Goal: Task Accomplishment & Management: Use online tool/utility

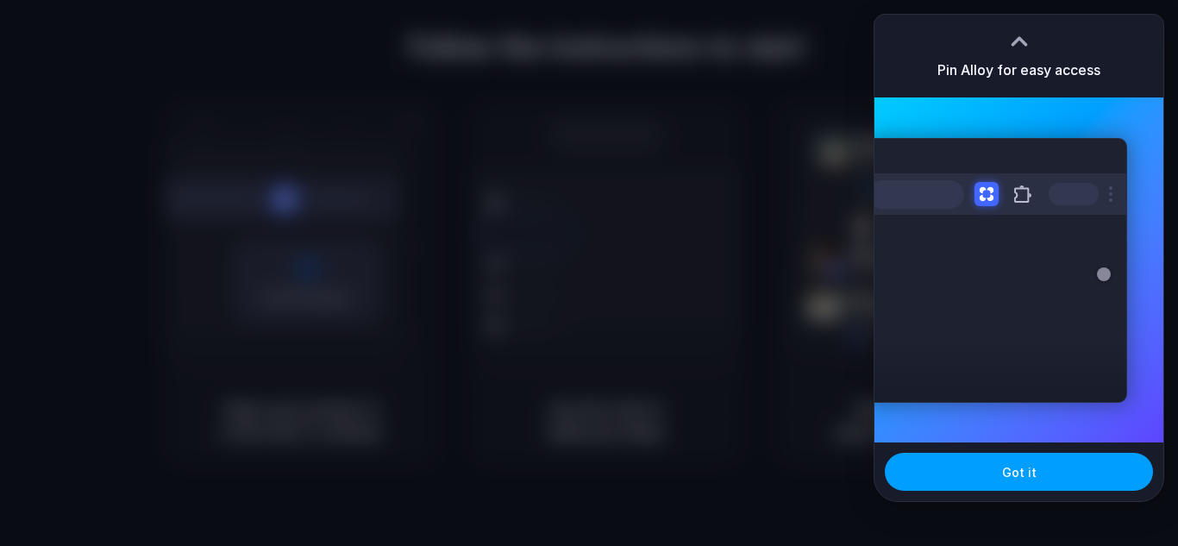
click at [1005, 472] on span "Got it" at bounding box center [1019, 472] width 35 height 18
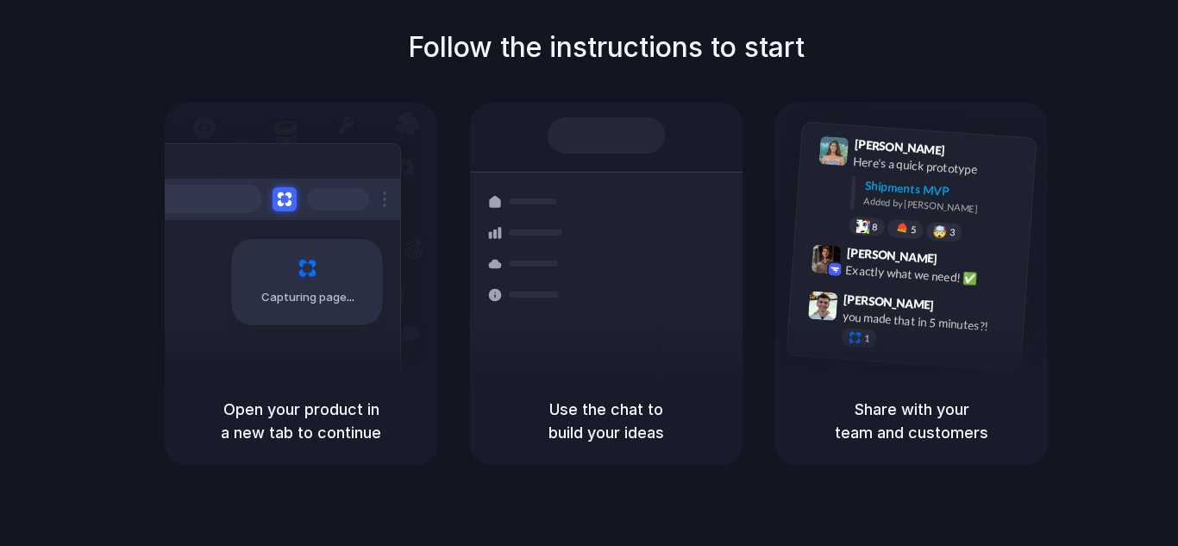
drag, startPoint x: 547, startPoint y: 323, endPoint x: 552, endPoint y: 455, distance: 132.1
click at [545, 328] on div "Shipments" at bounding box center [515, 294] width 126 height 242
drag, startPoint x: 552, startPoint y: 455, endPoint x: 564, endPoint y: 477, distance: 24.7
click at [557, 483] on div "Follow the instructions to start Capturing page Open your product in a new tab …" at bounding box center [606, 290] width 1213 height 581
click at [597, 440] on h5 "Use the chat to build your ideas" at bounding box center [606, 421] width 231 height 47
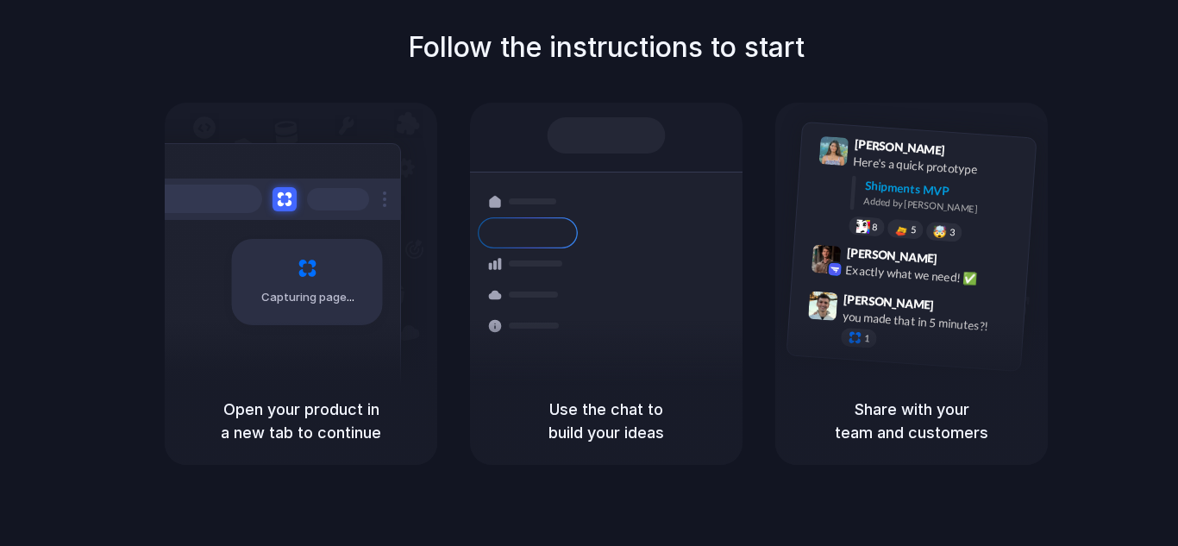
drag, startPoint x: 606, startPoint y: 432, endPoint x: 618, endPoint y: 424, distance: 14.4
click at [612, 429] on h5 "Use the chat to build your ideas" at bounding box center [606, 421] width 231 height 47
click at [618, 424] on h5 "Use the chat to build your ideas" at bounding box center [606, 421] width 231 height 47
click at [681, 408] on h5 "Use the chat to build your ideas" at bounding box center [606, 421] width 231 height 47
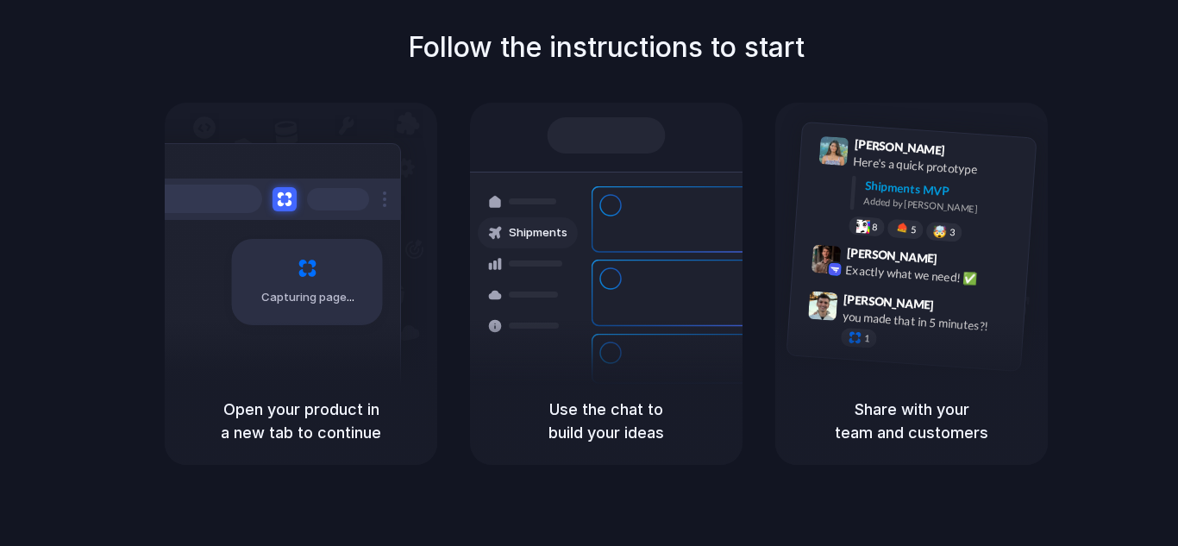
drag, startPoint x: 681, startPoint y: 408, endPoint x: 1031, endPoint y: 313, distance: 362.0
click at [1031, 312] on div "Lily Parker 9:41 AM Here's a quick prototype Shipments MVP Added by Alloy 8 5 🤯…" at bounding box center [911, 240] width 273 height 274
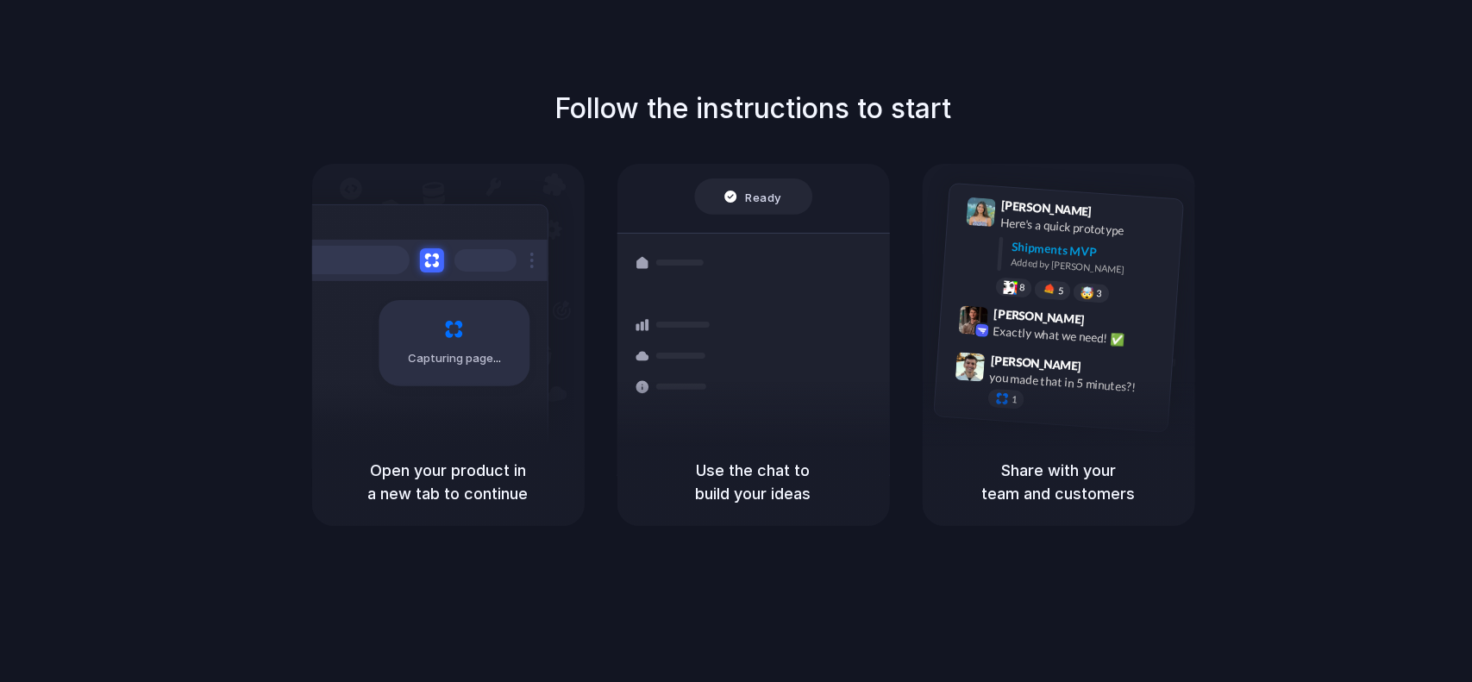
drag, startPoint x: 1177, startPoint y: 0, endPoint x: 1046, endPoint y: 600, distance: 614.5
click at [1046, 545] on div "Follow the instructions to start Capturing page Open your product in a new tab …" at bounding box center [753, 358] width 1507 height 717
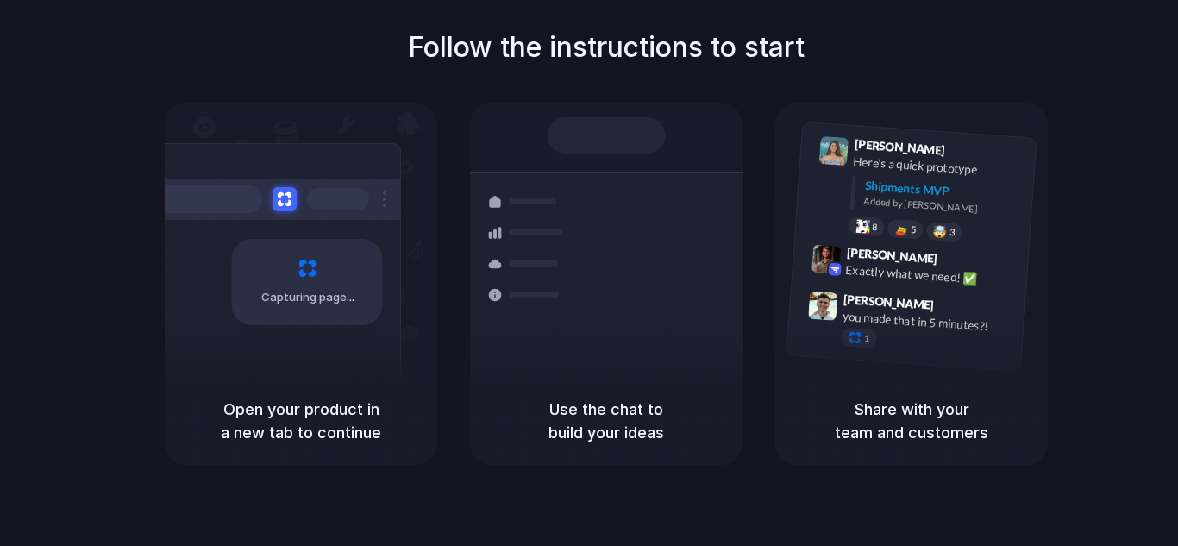
drag, startPoint x: 1372, startPoint y: 2, endPoint x: 566, endPoint y: 55, distance: 808.3
click at [566, 55] on h1 "Follow the instructions to start" at bounding box center [606, 47] width 397 height 41
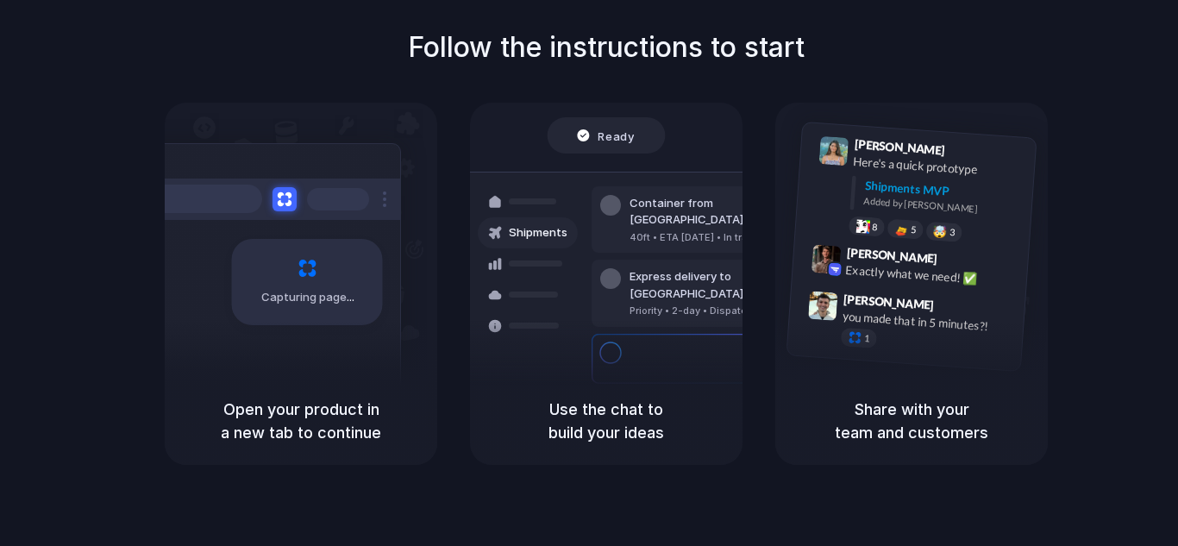
click at [544, 60] on h1 "Follow the instructions to start" at bounding box center [606, 47] width 397 height 41
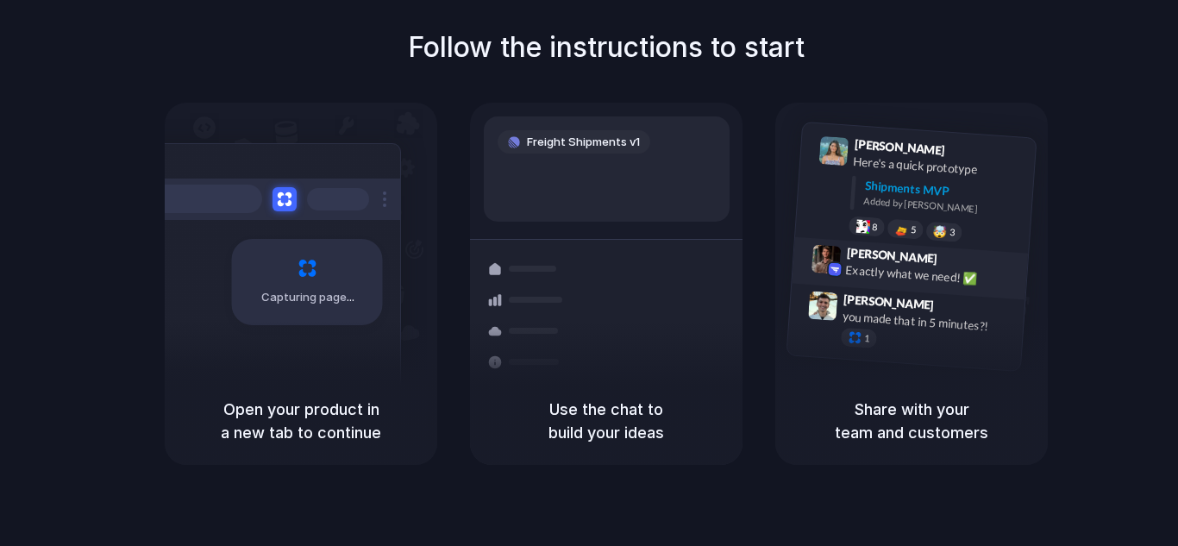
click at [977, 255] on div "Max Meyer 9:42 AM" at bounding box center [932, 259] width 173 height 32
click at [313, 382] on div "Open your product in a new tab to continue" at bounding box center [301, 421] width 273 height 88
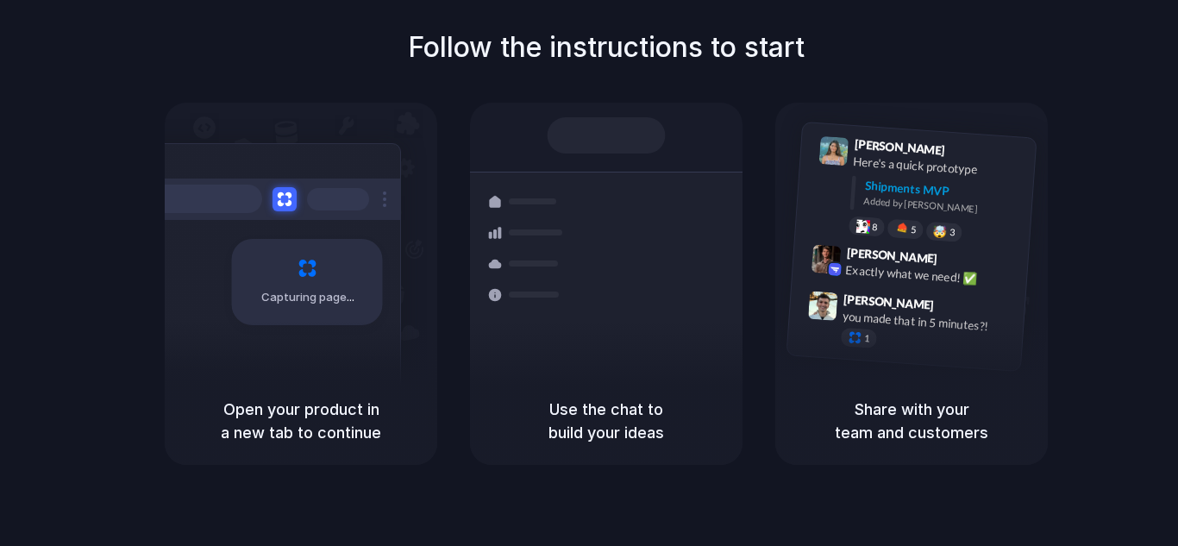
click at [640, 410] on h5 "Use the chat to build your ideas" at bounding box center [606, 421] width 231 height 47
click at [881, 363] on div "[PERSON_NAME] 9:41 AM Here's a quick prototype Shipments MVP Added by [PERSON_N…" at bounding box center [911, 240] width 273 height 274
drag, startPoint x: 881, startPoint y: 363, endPoint x: 921, endPoint y: 385, distance: 45.9
click at [883, 366] on div "[PERSON_NAME] 9:41 AM Here's a quick prototype Shipments MVP Added by [PERSON_N…" at bounding box center [911, 240] width 273 height 274
click at [941, 395] on div "Share with your team and customers" at bounding box center [911, 421] width 273 height 88
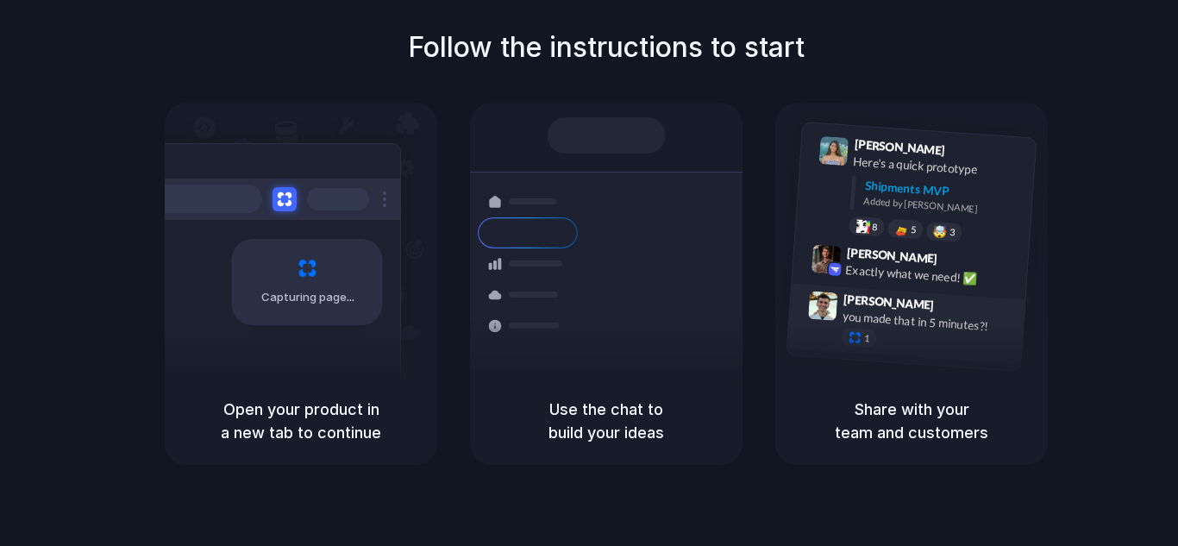
click at [938, 362] on div "[PERSON_NAME] 9:41 AM Here's a quick prototype Shipments MVP Added by [PERSON_N…" at bounding box center [911, 284] width 273 height 362
click at [898, 211] on div "Shipments MVP Added by Alloy" at bounding box center [943, 199] width 160 height 45
click at [525, 82] on div "Follow the instructions to start Capturing page Open your product in a new tab …" at bounding box center [606, 246] width 1178 height 438
click at [683, 103] on div "Shipments Container from Shanghai 40ft • ETA Dec 28 • In transit Express delive…" at bounding box center [606, 240] width 273 height 274
drag, startPoint x: 629, startPoint y: 184, endPoint x: 296, endPoint y: 407, distance: 401.0
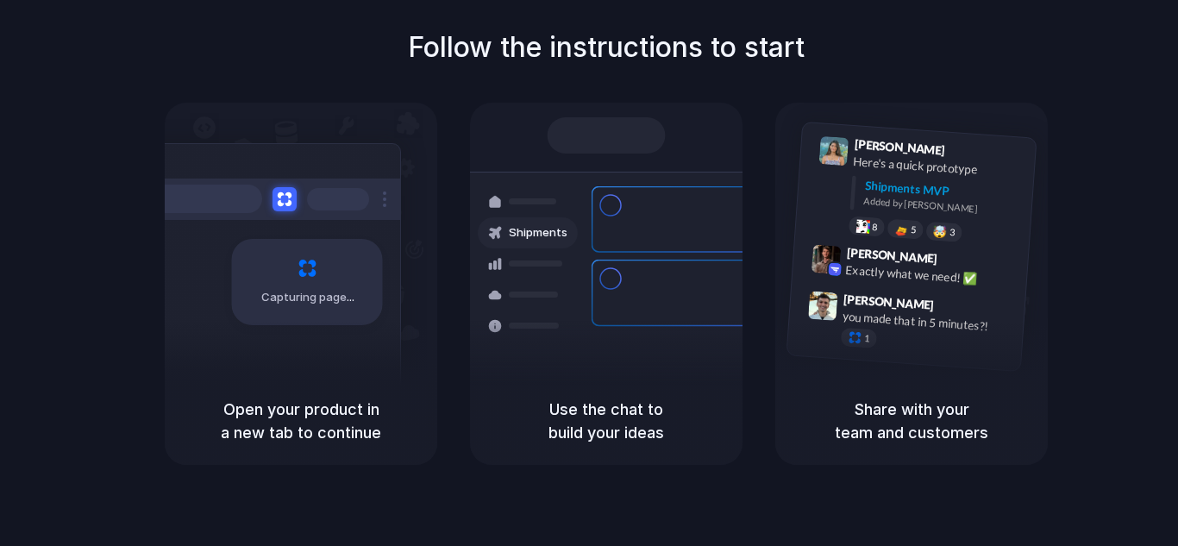
click at [628, 189] on div "Container from Shanghai 40ft • ETA Dec 28 • In transit Express delivery to NYC …" at bounding box center [669, 294] width 183 height 242
drag, startPoint x: 296, startPoint y: 407, endPoint x: 44, endPoint y: 498, distance: 267.7
click at [292, 411] on h5 "Open your product in a new tab to continue" at bounding box center [300, 421] width 231 height 47
click at [330, 405] on h5 "Open your product in a new tab to continue" at bounding box center [300, 421] width 231 height 47
drag, startPoint x: 330, startPoint y: 405, endPoint x: 330, endPoint y: 417, distance: 12.1
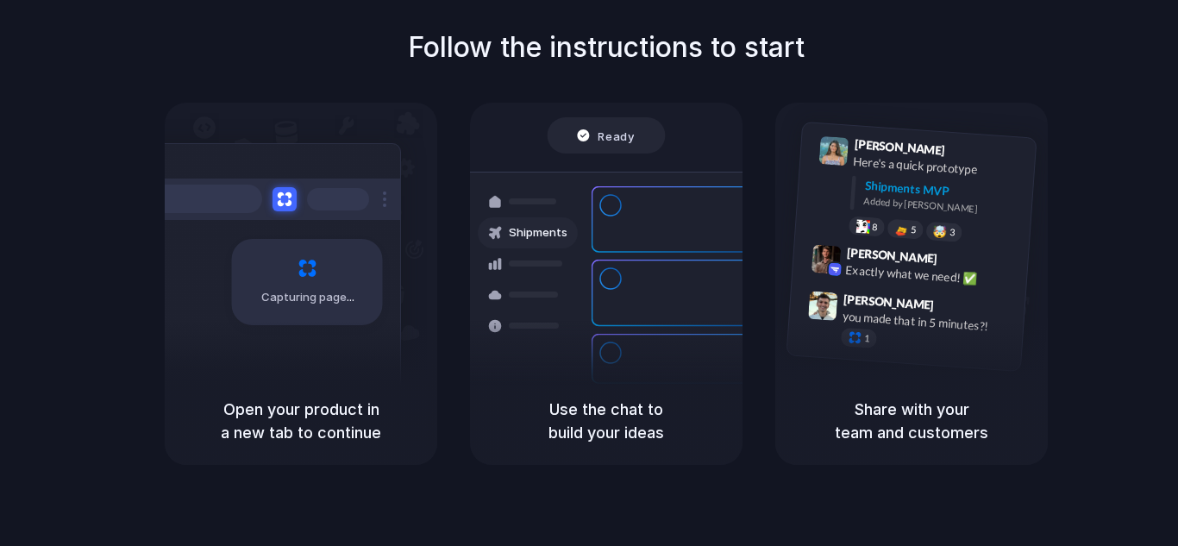
click at [330, 414] on h5 "Open your product in a new tab to continue" at bounding box center [300, 421] width 231 height 47
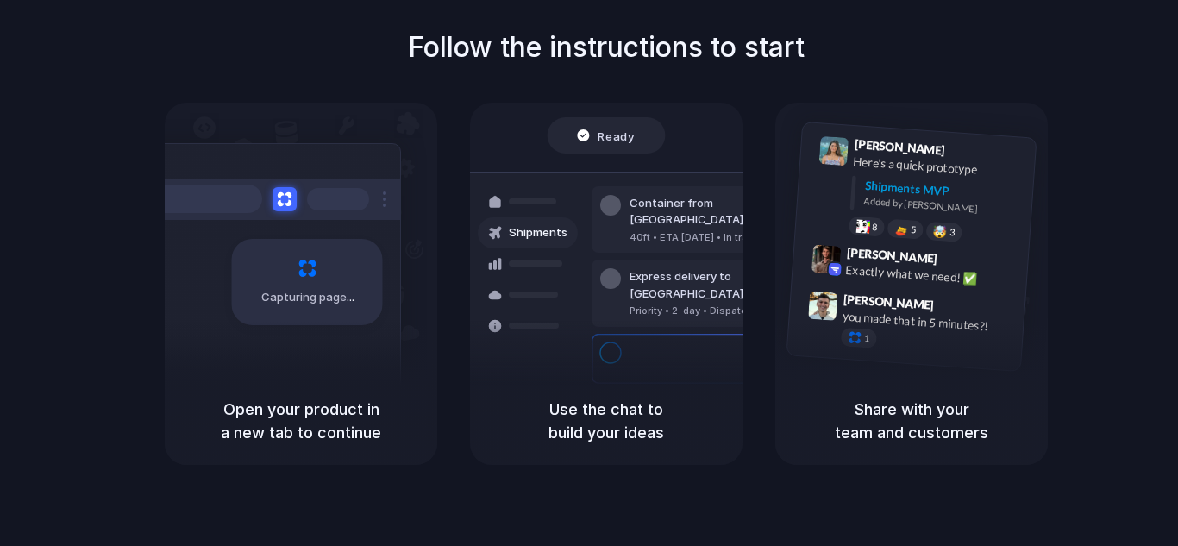
click at [317, 439] on h5 "Open your product in a new tab to continue" at bounding box center [300, 421] width 231 height 47
click at [305, 417] on h5 "Open your product in a new tab to continue" at bounding box center [300, 421] width 231 height 47
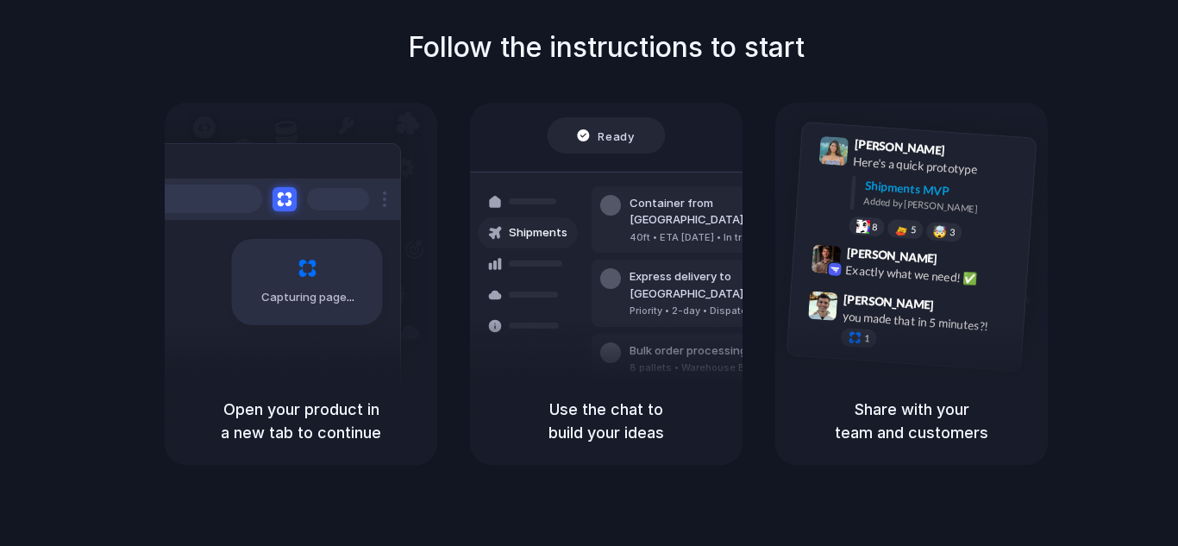
click at [309, 412] on h5 "Open your product in a new tab to continue" at bounding box center [300, 421] width 231 height 47
drag, startPoint x: 309, startPoint y: 412, endPoint x: 342, endPoint y: 404, distance: 33.9
click at [310, 412] on h5 "Open your product in a new tab to continue" at bounding box center [300, 421] width 231 height 47
drag, startPoint x: 596, startPoint y: 373, endPoint x: 606, endPoint y: 383, distance: 14.6
click at [599, 391] on div "Air freight to London Flight CX251 • Tomorrow • Ready" at bounding box center [708, 416] width 233 height 50
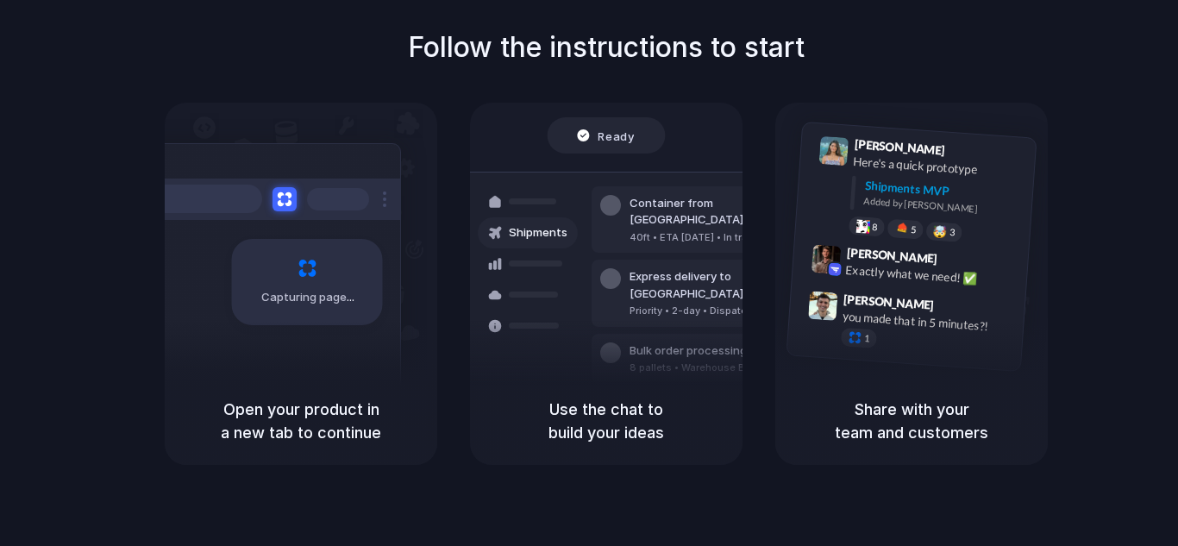
drag, startPoint x: 616, startPoint y: 399, endPoint x: 783, endPoint y: 430, distance: 170.2
click at [667, 412] on h5 "Use the chat to build your ideas" at bounding box center [606, 421] width 231 height 47
click at [965, 404] on h5 "Share with your team and customers" at bounding box center [911, 421] width 231 height 47
drag, startPoint x: 969, startPoint y: 392, endPoint x: 821, endPoint y: 5, distance: 414.4
click at [963, 351] on div "Lily Parker 9:41 AM Here's a quick prototype Shipments MVP Added by Alloy 8 5 🤯…" at bounding box center [911, 284] width 273 height 362
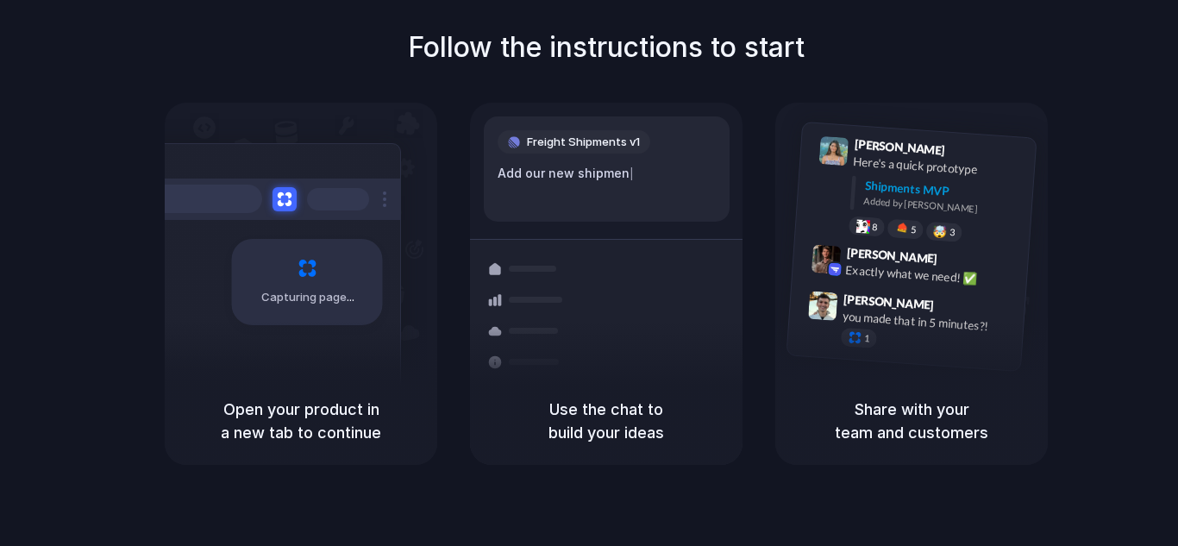
drag, startPoint x: 887, startPoint y: 392, endPoint x: 889, endPoint y: 431, distance: 39.8
click at [887, 411] on div "Share with your team and customers" at bounding box center [911, 421] width 273 height 88
click at [889, 440] on h5 "Share with your team and customers" at bounding box center [911, 421] width 231 height 47
click at [875, 402] on h5 "Share with your team and customers" at bounding box center [911, 421] width 231 height 47
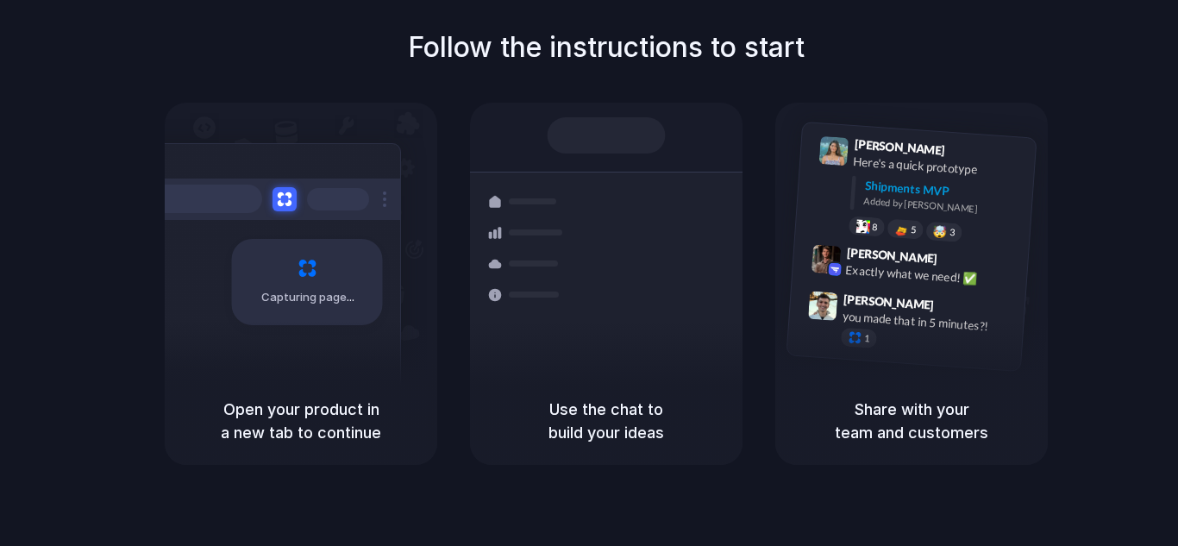
click at [888, 423] on h5 "Share with your team and customers" at bounding box center [911, 421] width 231 height 47
click at [123, 442] on div "Follow the instructions to start Capturing page Open your product in a new tab …" at bounding box center [606, 246] width 1178 height 438
click at [230, 396] on div "Open your product in a new tab to continue" at bounding box center [301, 421] width 273 height 88
click at [243, 396] on div "Open your product in a new tab to continue" at bounding box center [301, 421] width 273 height 88
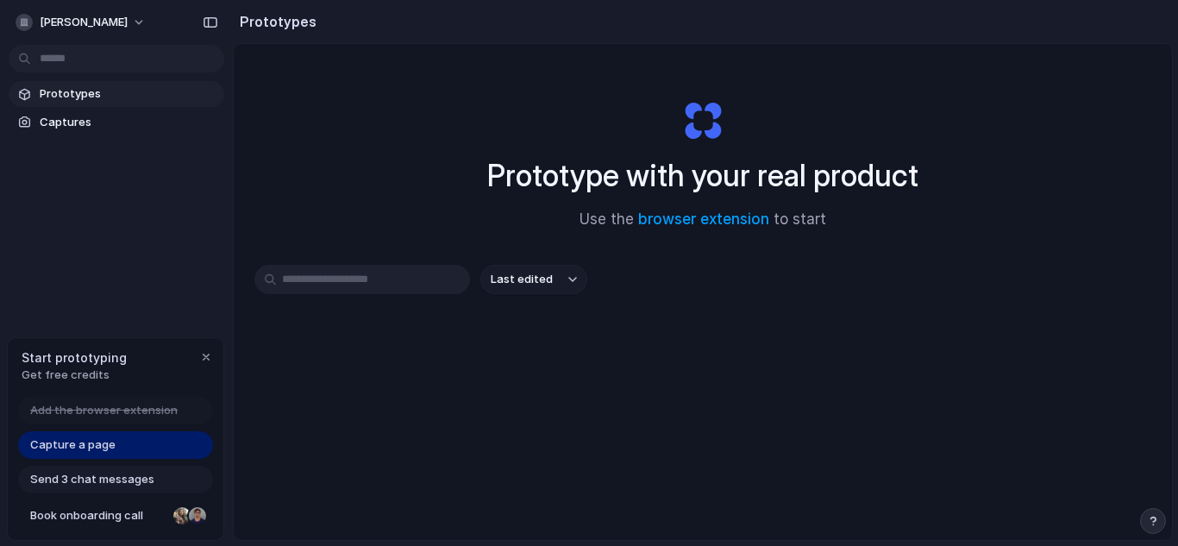
click at [66, 102] on span "Prototypes" at bounding box center [129, 93] width 178 height 17
click at [66, 103] on link "Prototypes" at bounding box center [117, 94] width 216 height 26
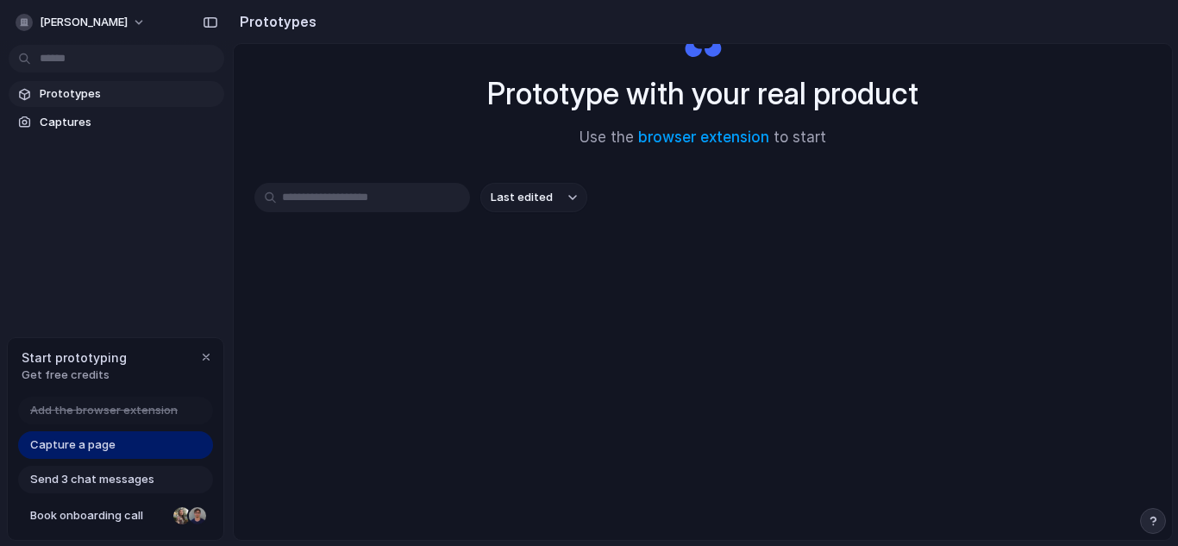
scroll to position [91, 0]
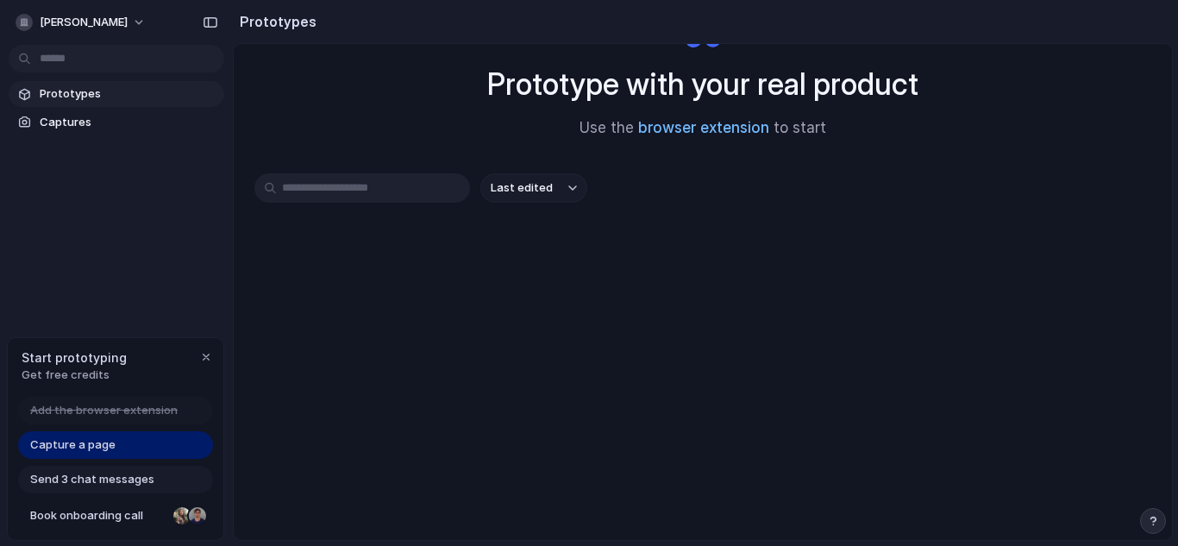
click at [687, 122] on link "browser extension" at bounding box center [703, 127] width 131 height 17
click at [63, 100] on span "Prototypes" at bounding box center [129, 93] width 178 height 17
click at [63, 99] on span "Prototypes" at bounding box center [129, 93] width 178 height 17
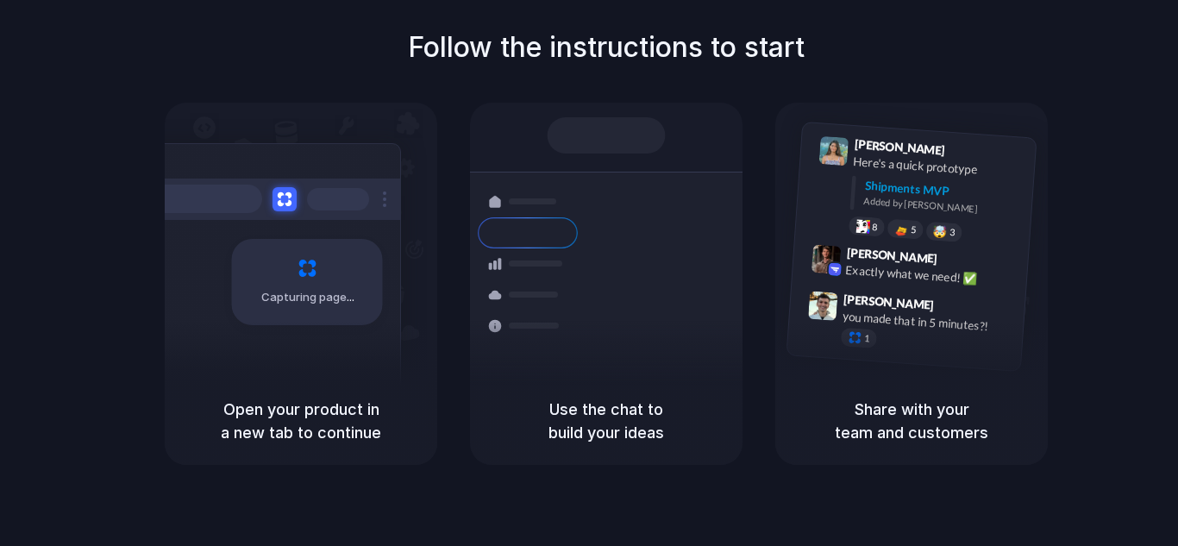
click at [589, 273] on div at bounding box center [589, 273] width 0 height 0
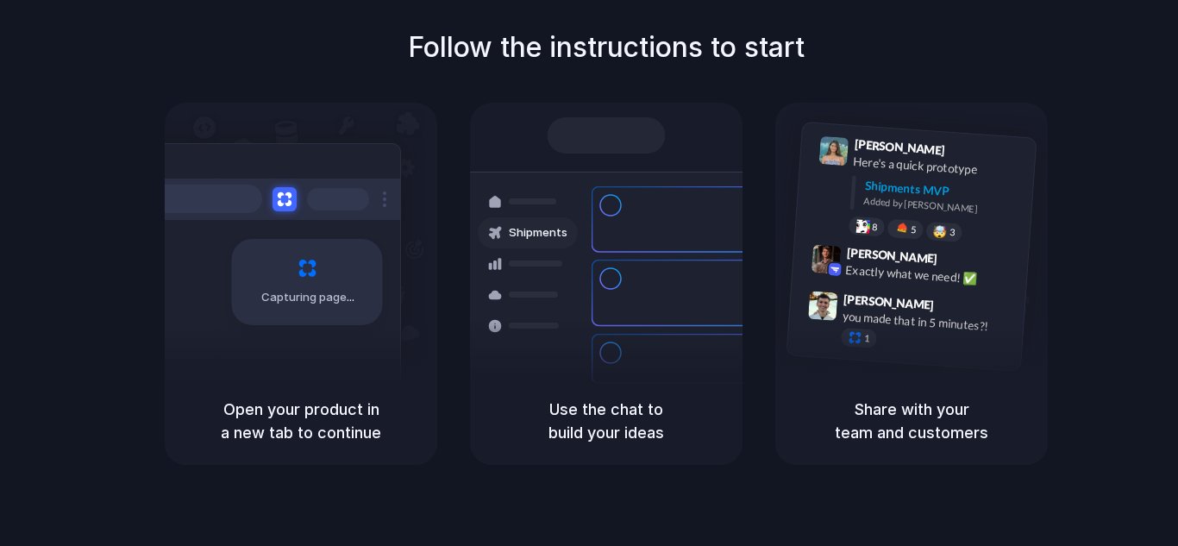
click at [589, 273] on div at bounding box center [589, 273] width 0 height 0
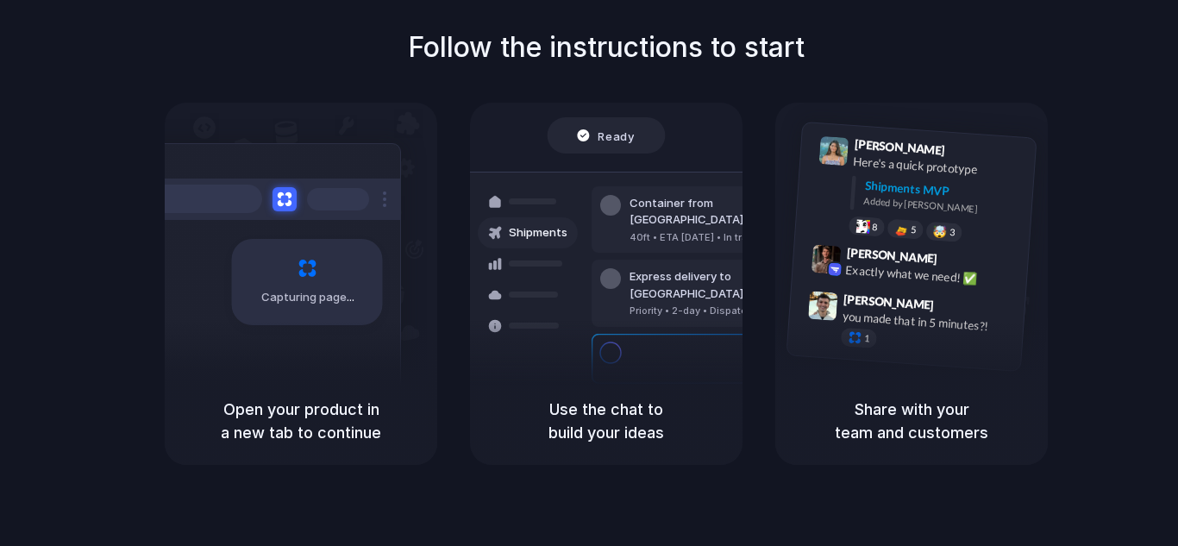
click at [589, 273] on div at bounding box center [589, 273] width 0 height 0
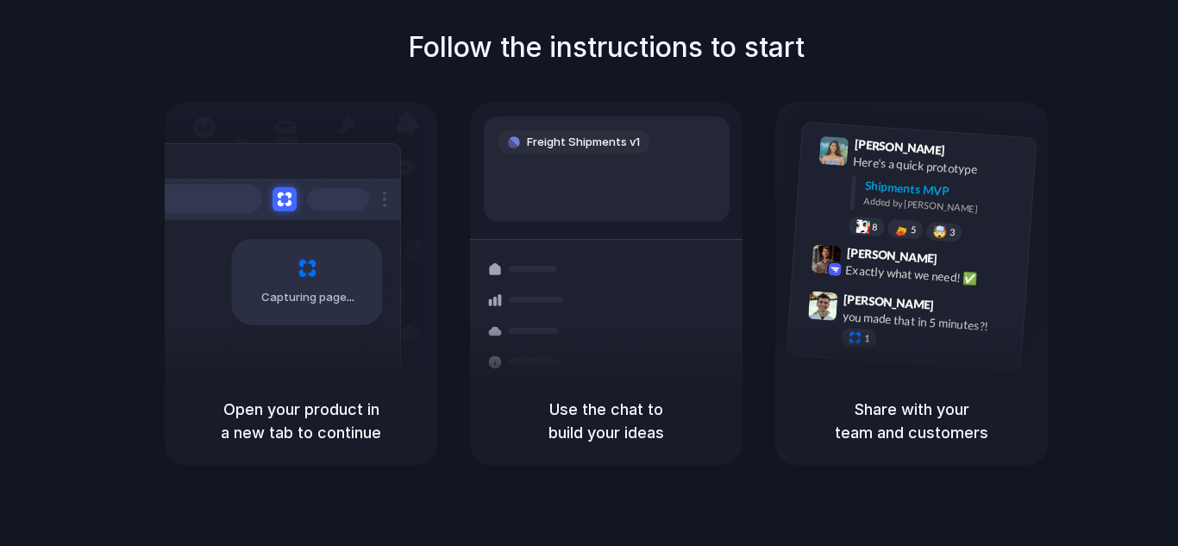
drag, startPoint x: 1136, startPoint y: 41, endPoint x: 1110, endPoint y: 39, distance: 25.9
click at [589, 273] on div at bounding box center [589, 273] width 0 height 0
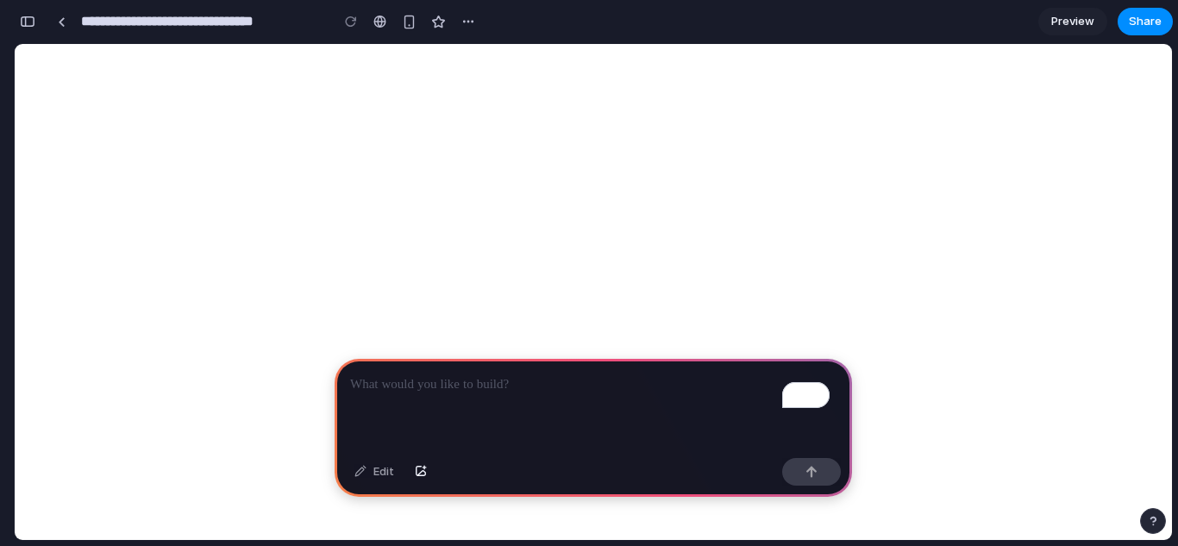
click at [380, 408] on div "To enrich screen reader interactions, please activate Accessibility in Grammarl…" at bounding box center [594, 405] width 518 height 92
click at [380, 407] on div "To enrich screen reader interactions, please activate Accessibility in Grammarl…" at bounding box center [594, 405] width 518 height 92
click at [403, 388] on div "To enrich screen reader interactions, please activate Accessibility in Grammarl…" at bounding box center [594, 405] width 518 height 92
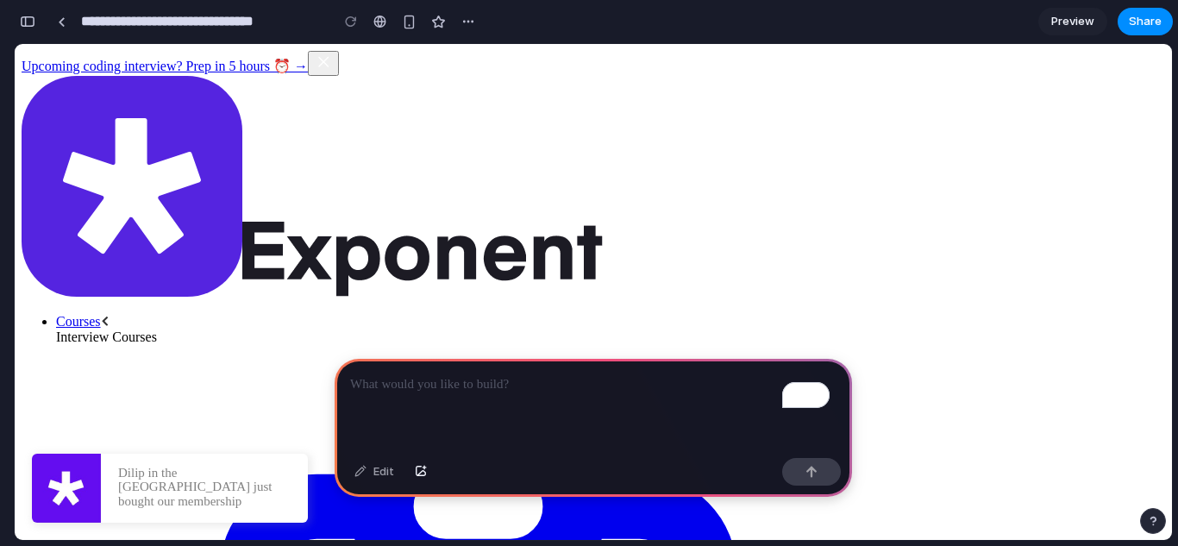
click at [403, 387] on p "To enrich screen reader interactions, please activate Accessibility in Grammarl…" at bounding box center [593, 384] width 487 height 21
click at [436, 390] on div "To enrich screen reader interactions, please activate Accessibility in Grammarl…" at bounding box center [594, 405] width 518 height 92
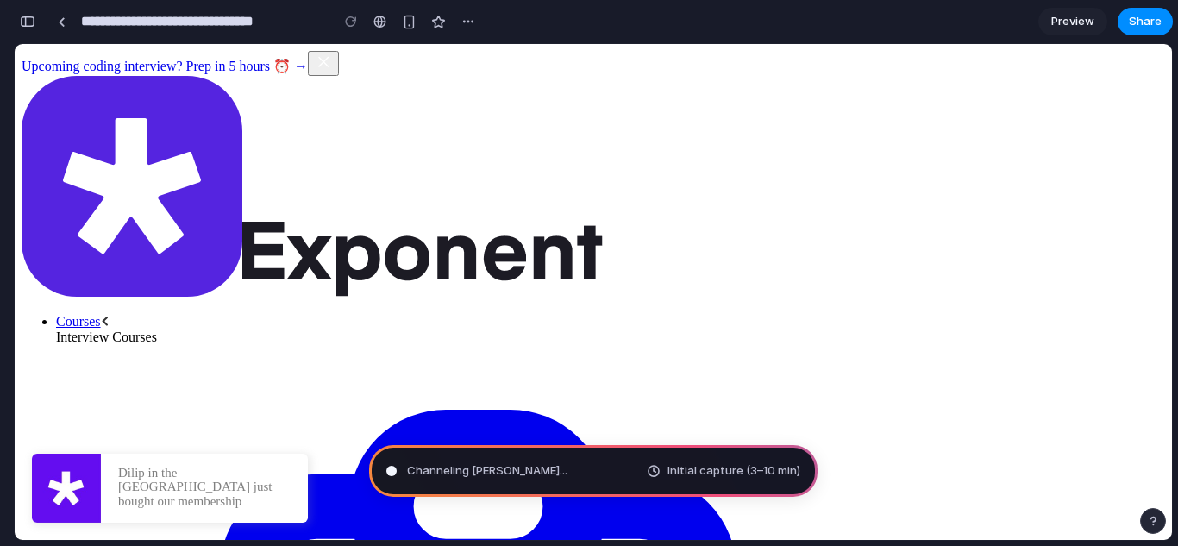
type input "**********"
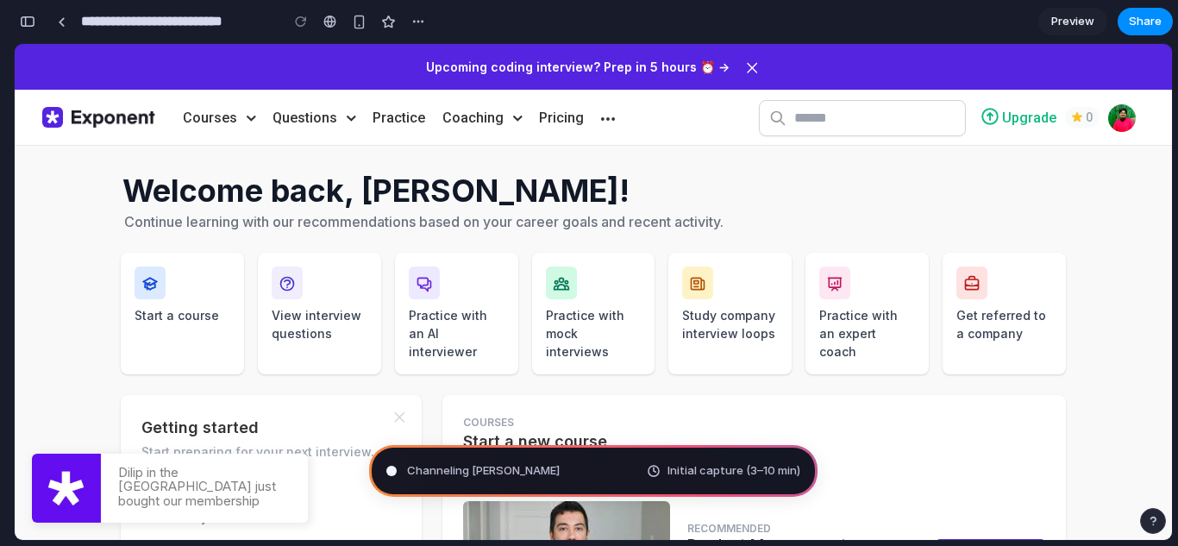
scroll to position [775, 0]
click at [37, 38] on div "**********" at bounding box center [222, 22] width 417 height 38
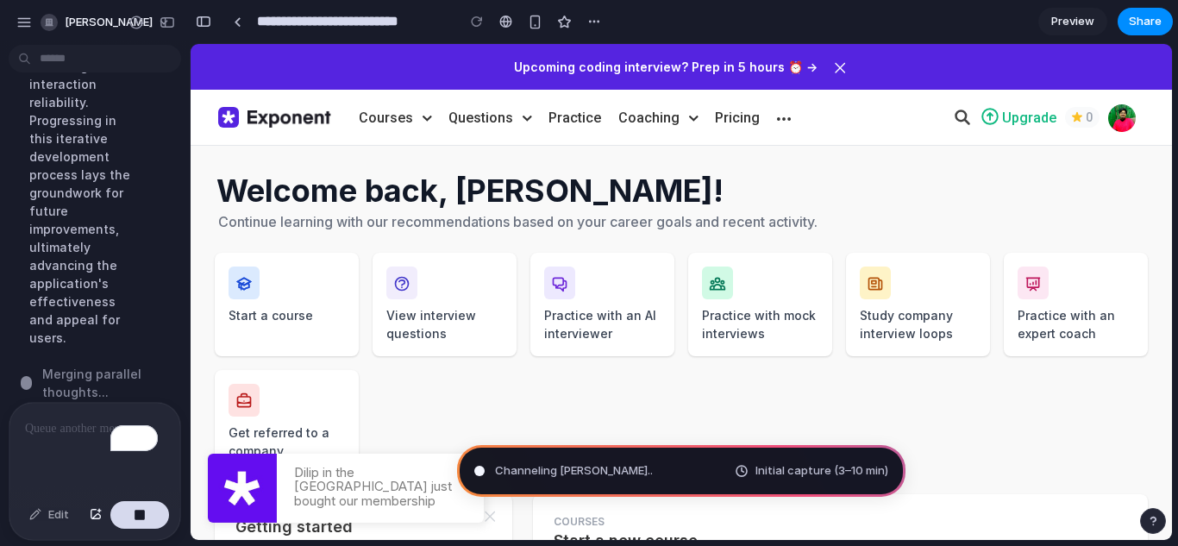
click at [32, 33] on div "[PERSON_NAME]" at bounding box center [65, 23] width 98 height 28
click at [26, 30] on button "button" at bounding box center [24, 22] width 26 height 26
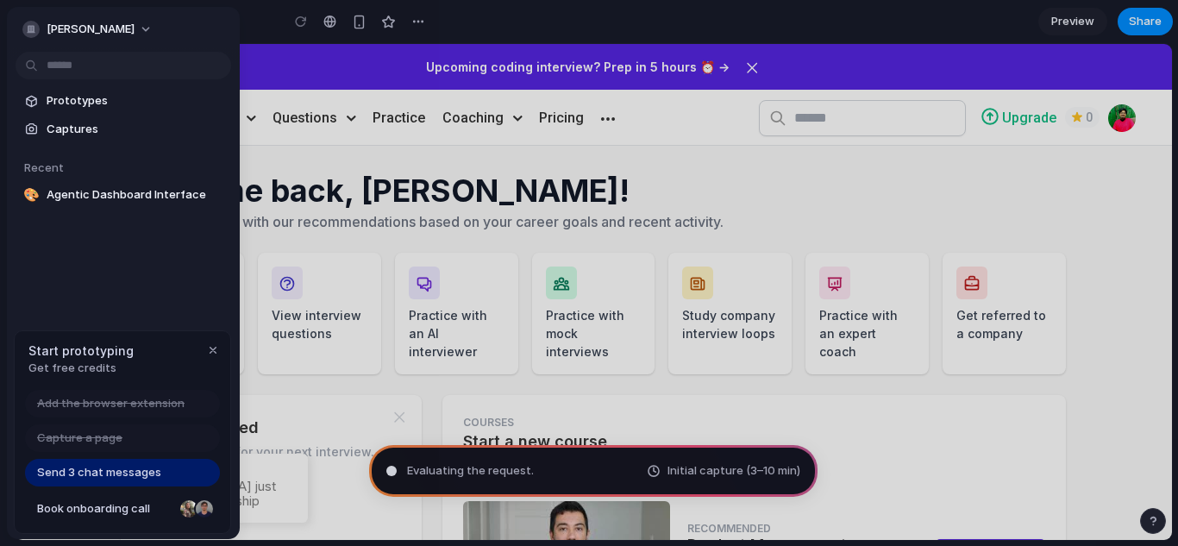
click at [203, 357] on div "Start prototyping Get free credits" at bounding box center [123, 359] width 216 height 56
click at [229, 342] on div "Start prototyping Get free credits" at bounding box center [123, 359] width 216 height 56
click at [227, 348] on div "Start prototyping Get free credits" at bounding box center [123, 359] width 216 height 56
click at [211, 354] on div "button" at bounding box center [213, 350] width 14 height 14
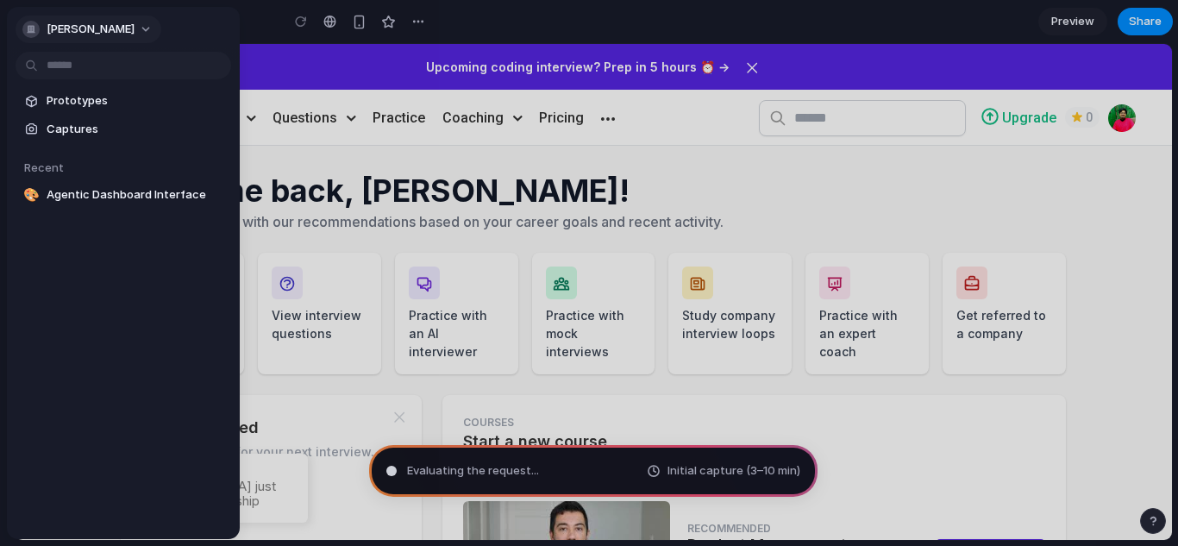
click at [23, 34] on button "[PERSON_NAME]" at bounding box center [89, 30] width 146 height 28
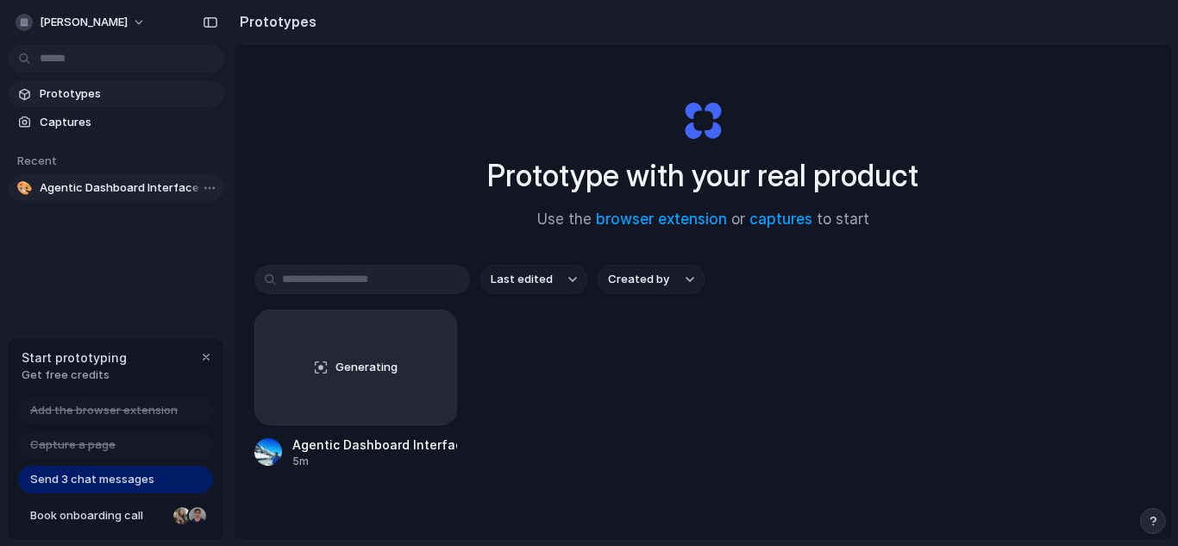
click at [72, 194] on span "Agentic Dashboard Interface" at bounding box center [129, 187] width 178 height 17
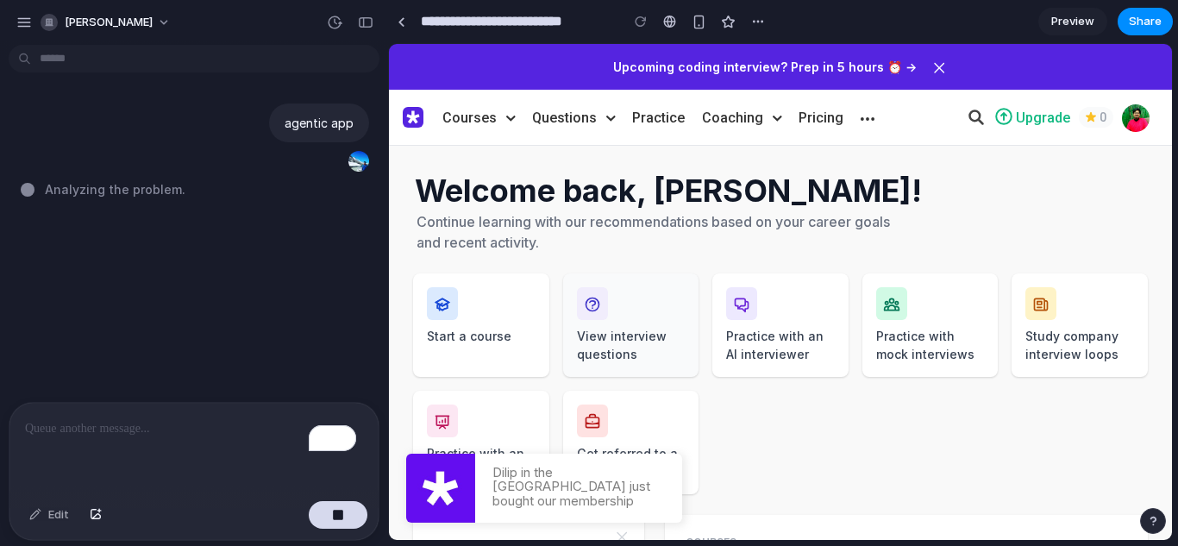
click at [563, 327] on link "View interview questions" at bounding box center [631, 325] width 136 height 104
click at [509, 326] on link "Start a course" at bounding box center [481, 325] width 136 height 104
drag, startPoint x: 557, startPoint y: 330, endPoint x: 593, endPoint y: 327, distance: 36.4
click at [557, 333] on div "Start a course View interview questions Practice with an AI interviewer Practic…" at bounding box center [780, 383] width 735 height 221
click at [597, 323] on link "View interview questions" at bounding box center [631, 325] width 136 height 104
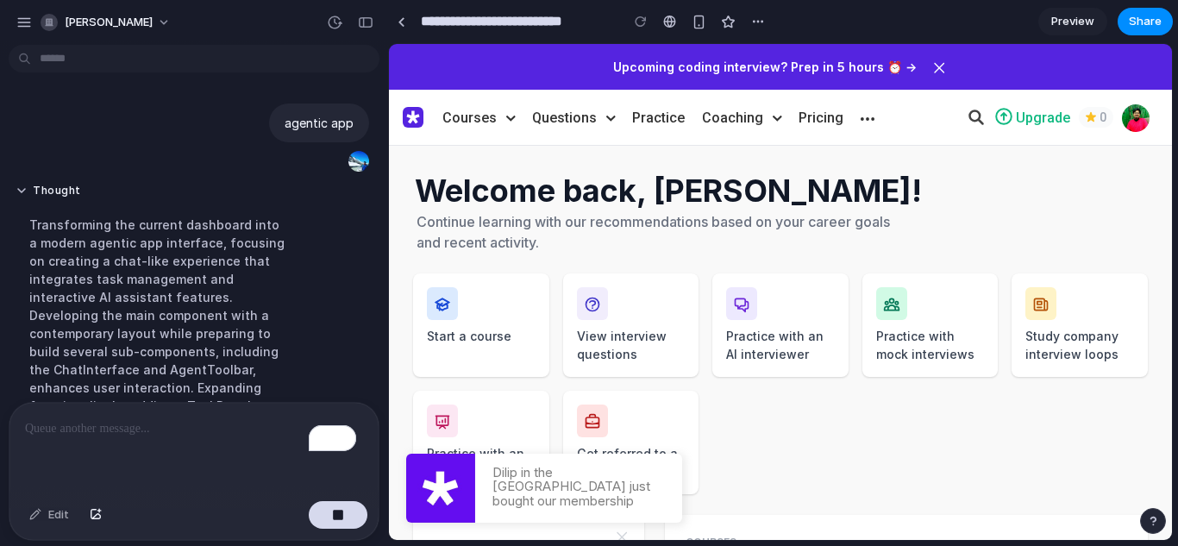
click at [770, 35] on div "**********" at bounding box center [579, 21] width 383 height 31
click at [764, 28] on button "button" at bounding box center [758, 22] width 26 height 26
click at [763, 28] on div "Duplicate Delete" at bounding box center [589, 273] width 1178 height 546
